Goal: Check status: Check status

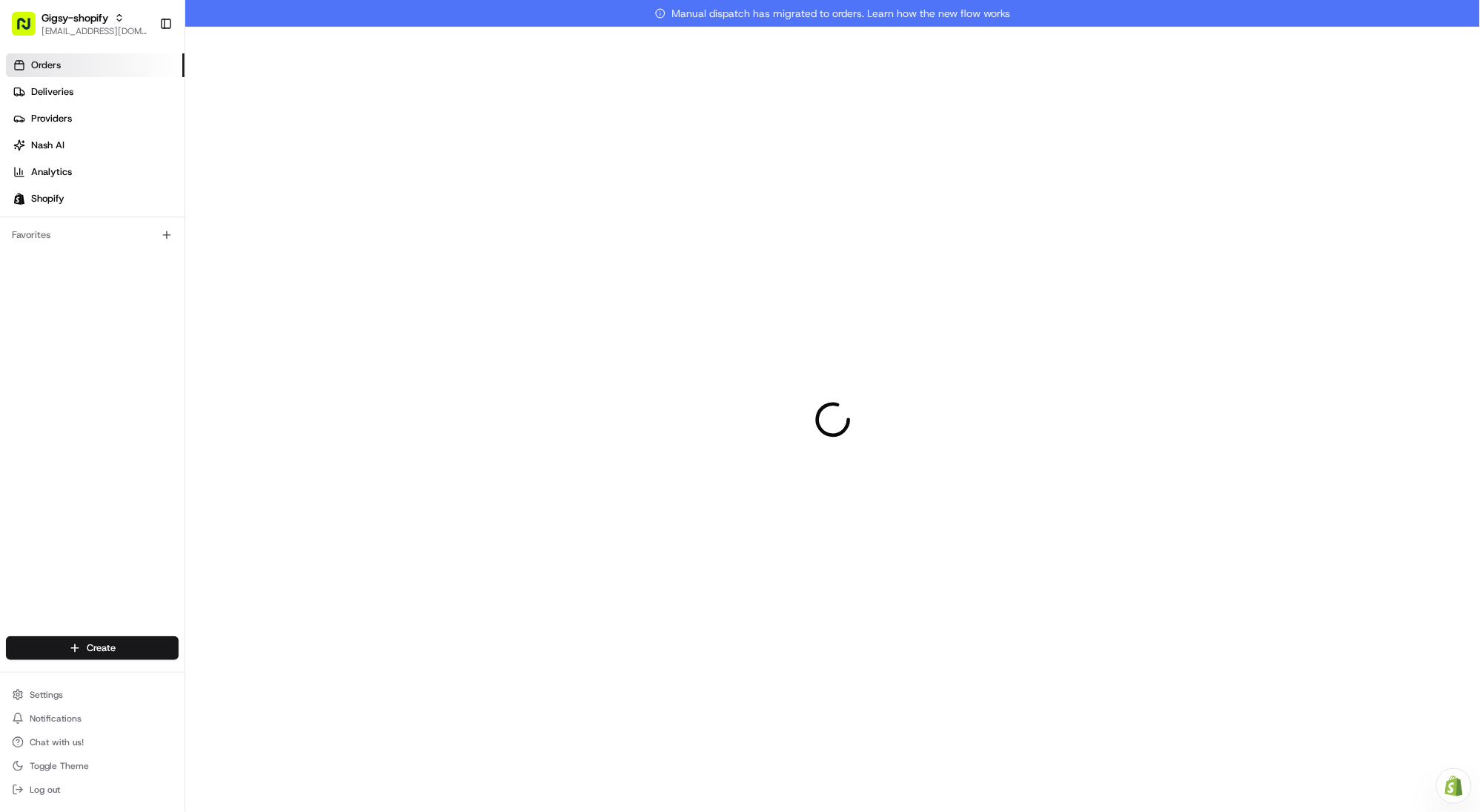
click at [73, 59] on link "Orders" at bounding box center [95, 65] width 179 height 24
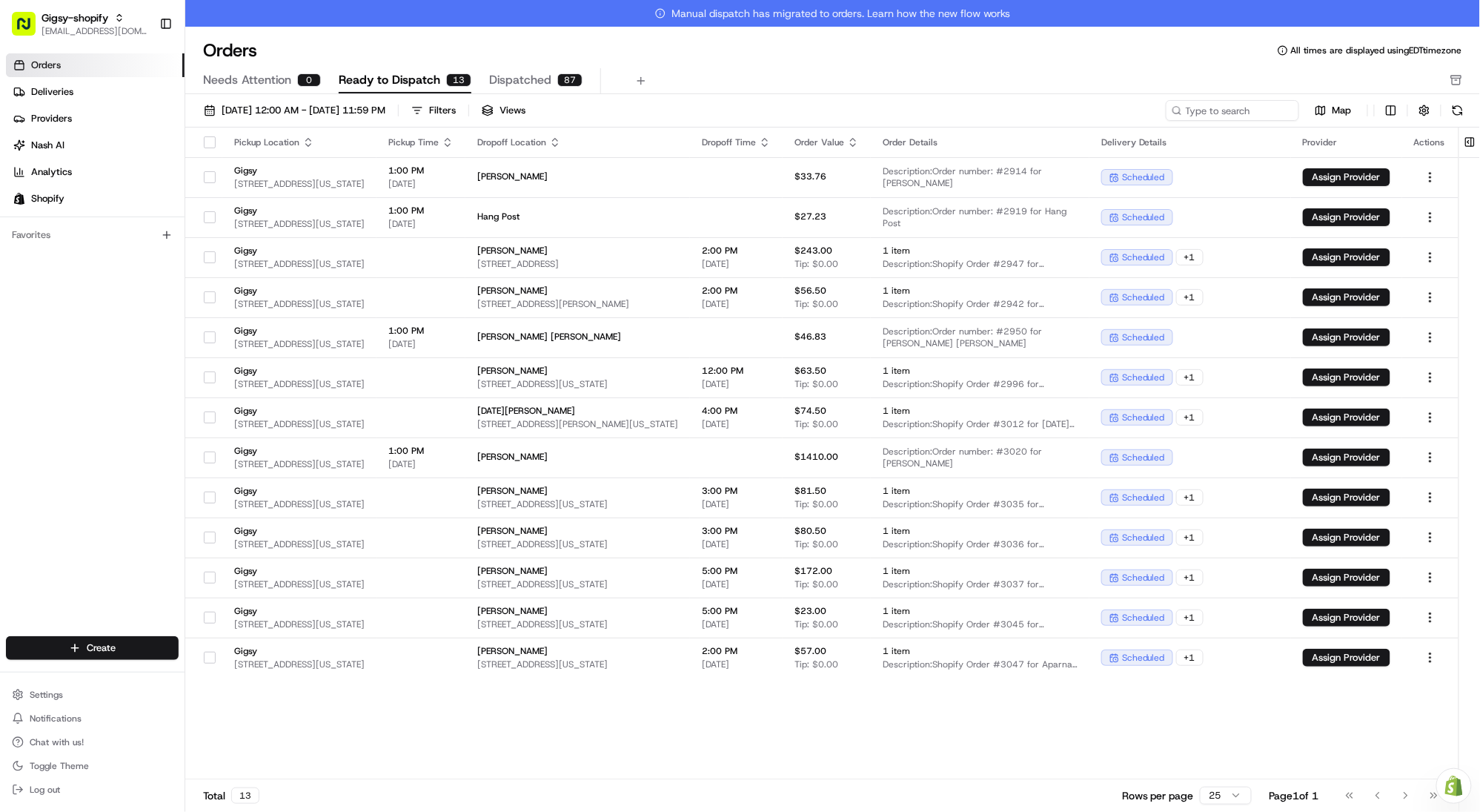
click at [360, 78] on span "Ready to Dispatch" at bounding box center [389, 80] width 102 height 17
click at [303, 111] on span "[DATE] 12:00 AM - [DATE] 11:59 PM" at bounding box center [304, 110] width 164 height 14
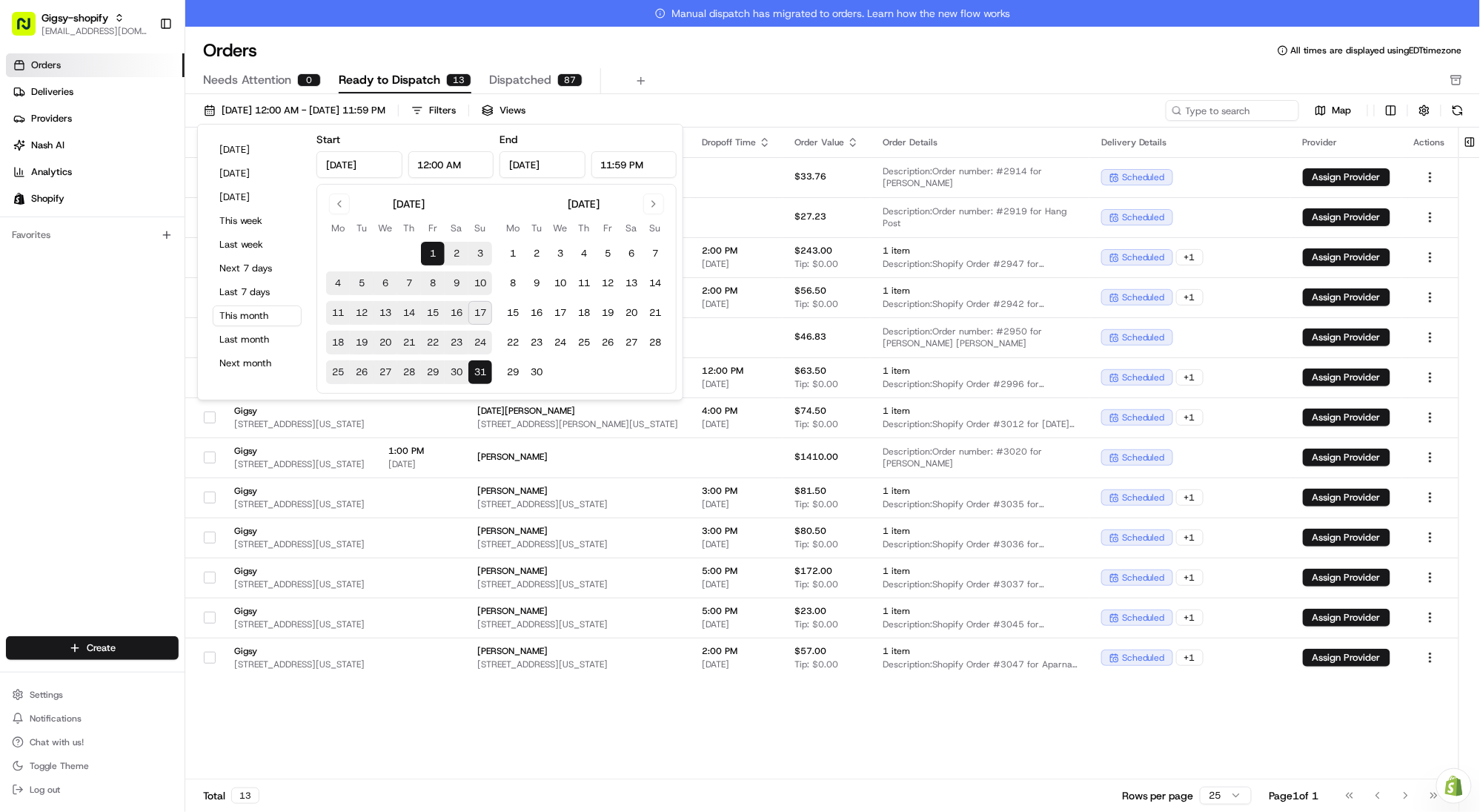
click at [478, 309] on button "17" at bounding box center [481, 313] width 24 height 24
type input "[DATE]"
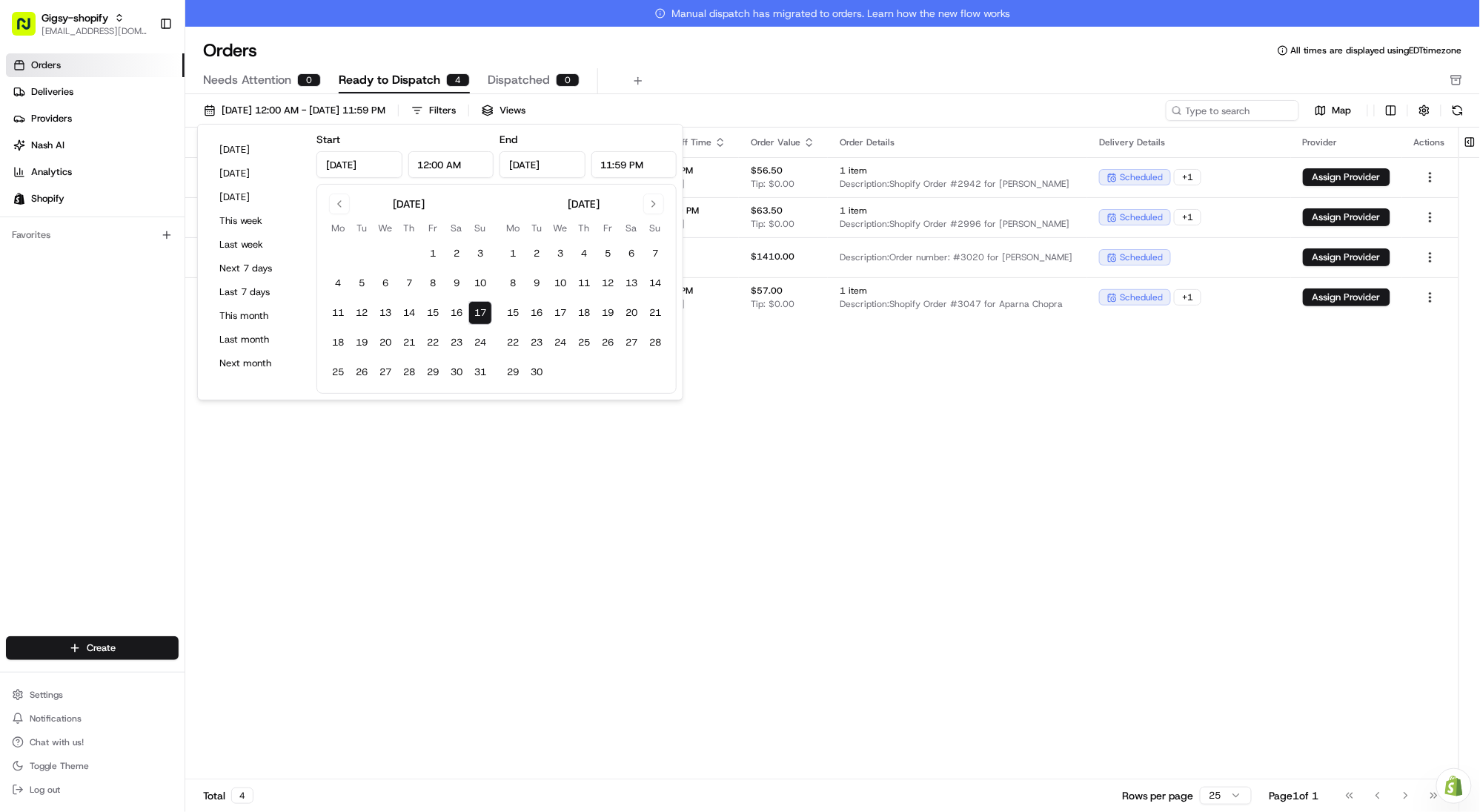
click at [535, 427] on div "Pickup Location Pickup Time Dropoff Location Dropoff Time Order Value Order Det…" at bounding box center [822, 466] width 1274 height 678
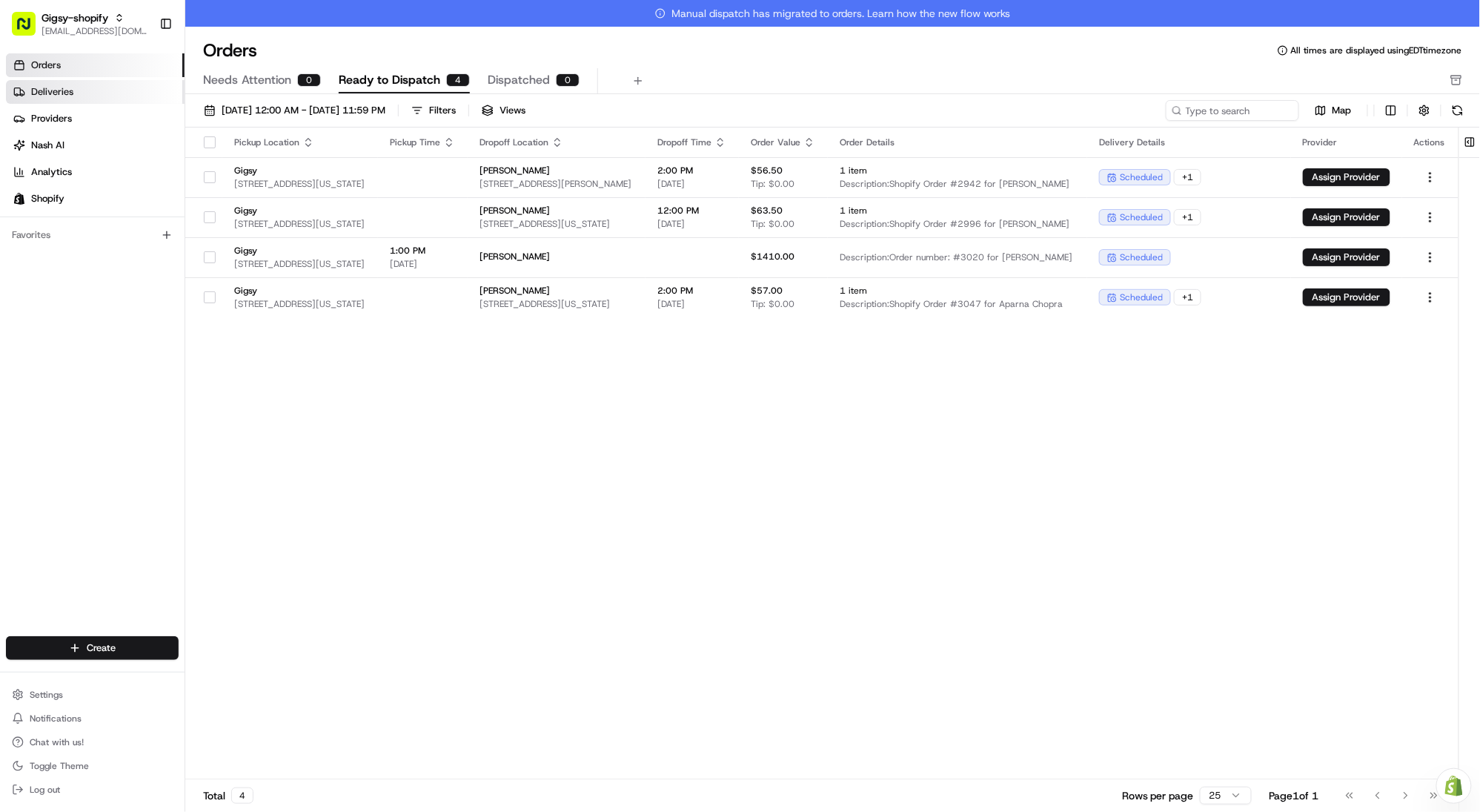
click at [110, 84] on link "Deliveries" at bounding box center [95, 92] width 179 height 24
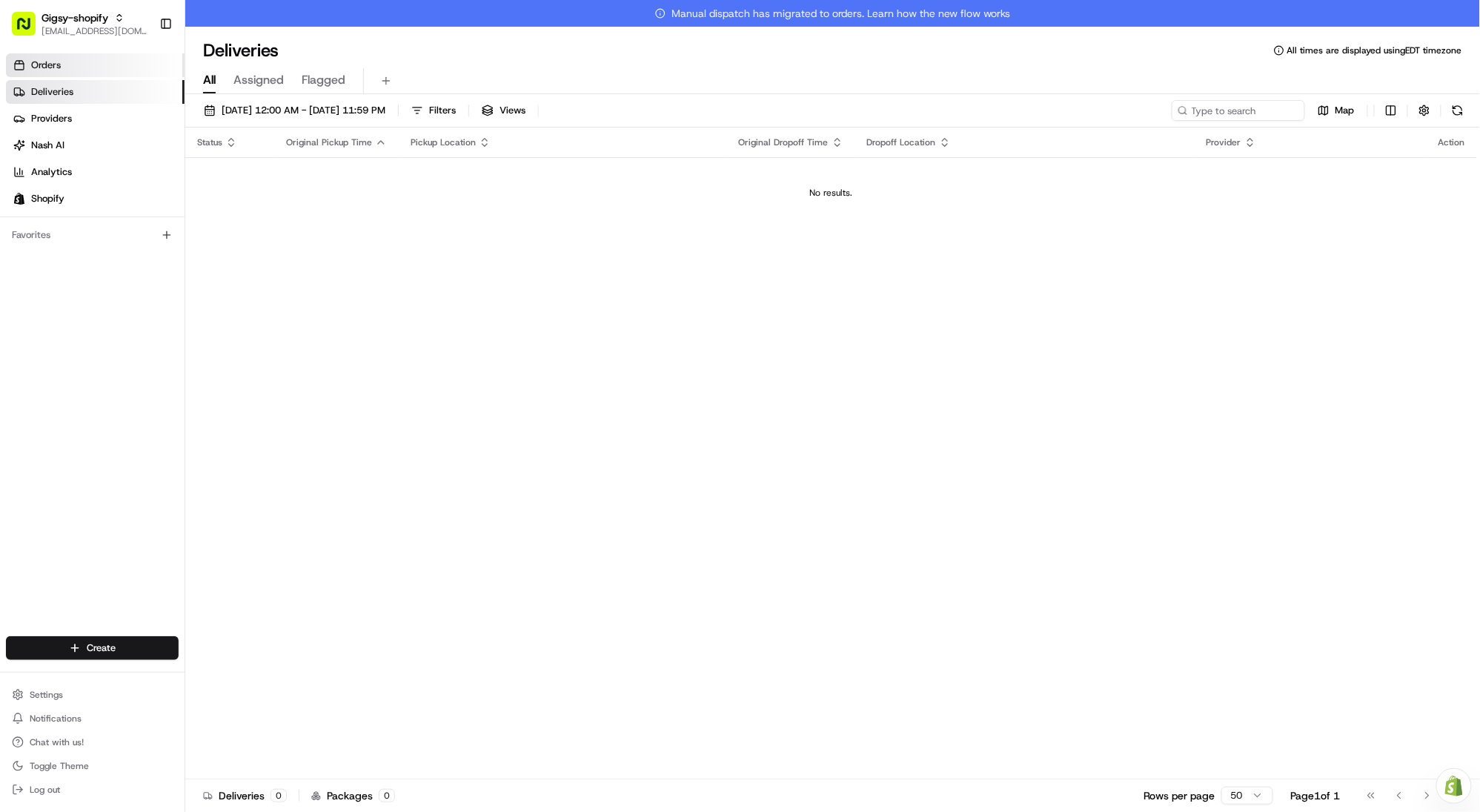
click at [61, 64] on link "Orders" at bounding box center [95, 65] width 179 height 24
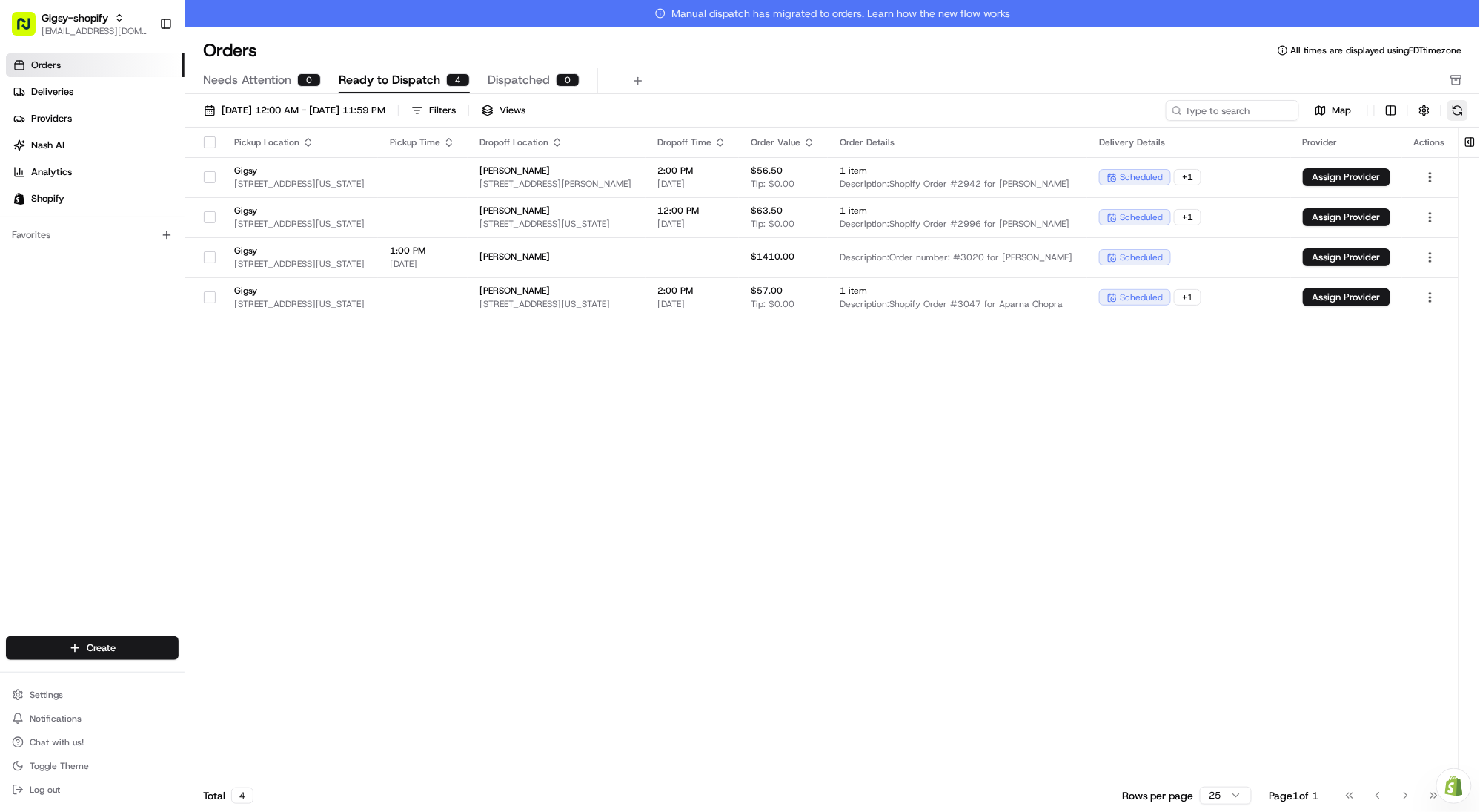
click at [1464, 113] on button at bounding box center [1458, 110] width 21 height 21
click at [738, 47] on div "Orders All times are displayed using EDT timezone" at bounding box center [832, 50] width 1295 height 24
